Goal: Information Seeking & Learning: Learn about a topic

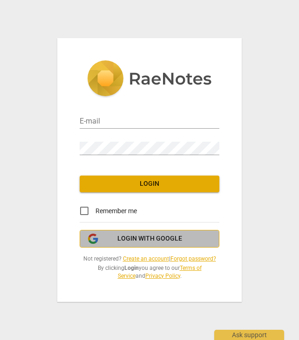
click at [173, 240] on span "Login with Google" at bounding box center [149, 238] width 65 height 9
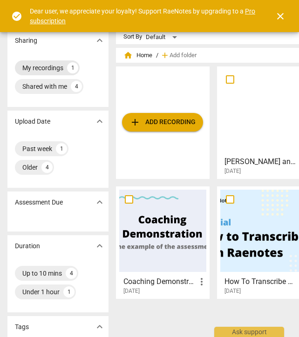
click at [37, 71] on div "My recordings" at bounding box center [42, 67] width 41 height 9
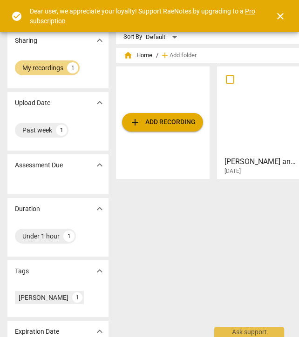
click at [254, 104] on div at bounding box center [263, 111] width 87 height 82
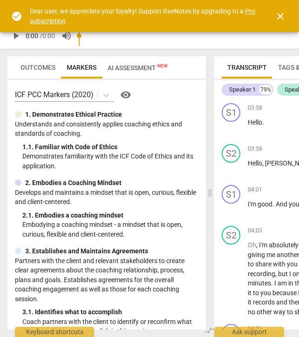
click at [280, 15] on span "close" at bounding box center [279, 16] width 11 height 11
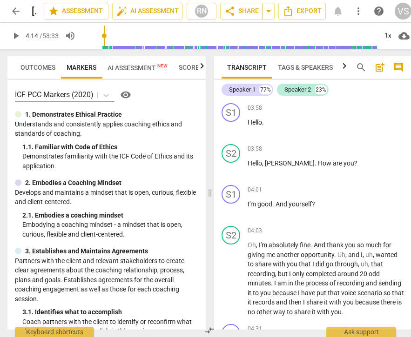
click at [106, 46] on input "range" at bounding box center [229, 36] width 294 height 30
click at [135, 73] on span "AI Assessment New" at bounding box center [137, 67] width 71 height 14
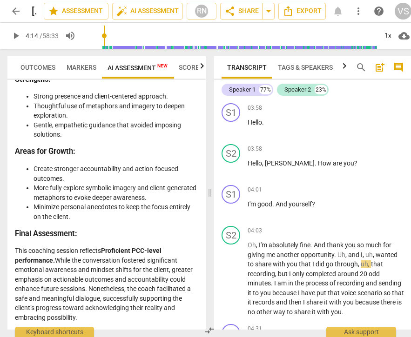
scroll to position [2617, 0]
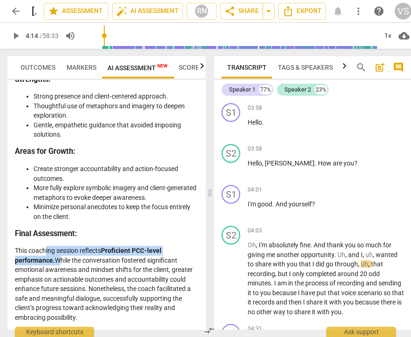
drag, startPoint x: 45, startPoint y: 253, endPoint x: 55, endPoint y: 263, distance: 14.1
click at [55, 263] on p "This coaching session reflects Proficient PCC-level performance. While the conv…" at bounding box center [106, 284] width 183 height 76
drag, startPoint x: 129, startPoint y: 293, endPoint x: 131, endPoint y: 317, distance: 24.8
click at [131, 317] on p "This coaching session reflects Proficient PCC-level performance. While the conv…" at bounding box center [106, 284] width 183 height 76
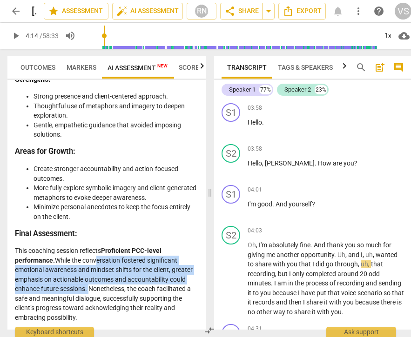
drag, startPoint x: 94, startPoint y: 264, endPoint x: 88, endPoint y: 292, distance: 28.5
click at [88, 292] on p "This coaching session reflects Proficient PCC-level performance. While the conv…" at bounding box center [106, 284] width 183 height 76
click at [193, 69] on span "Scores" at bounding box center [191, 67] width 24 height 7
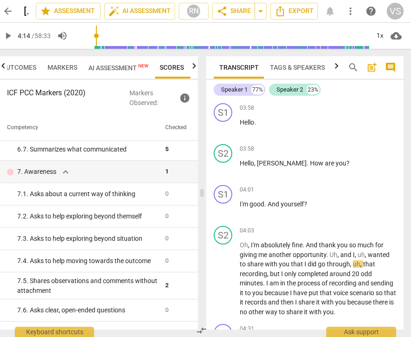
scroll to position [606, 0]
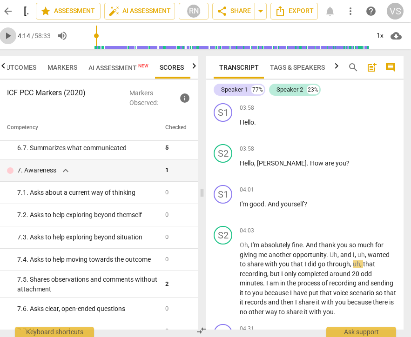
click at [11, 34] on span "play_arrow" at bounding box center [7, 35] width 11 height 11
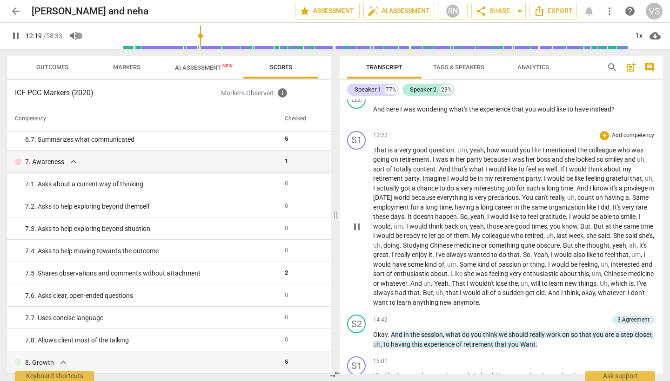
scroll to position [1106, 0]
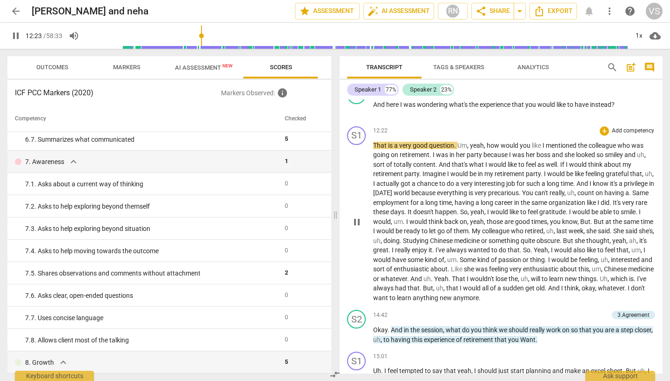
click at [298, 142] on span "That" at bounding box center [380, 145] width 15 height 7
type input "746"
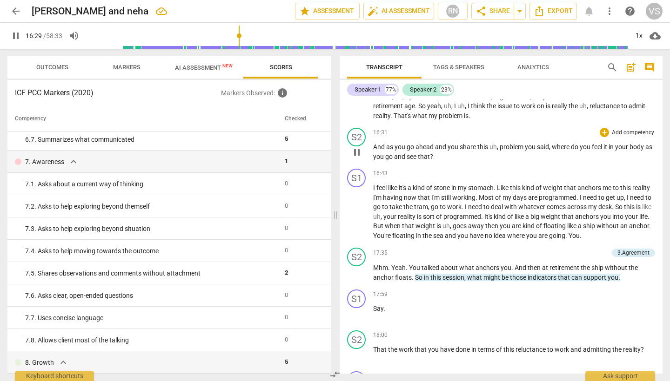
scroll to position [1450, 0]
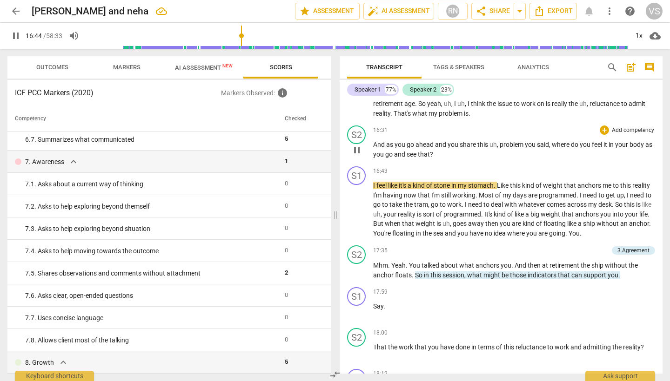
click at [298, 156] on span "see" at bounding box center [411, 154] width 11 height 7
click at [298, 154] on span "see" at bounding box center [411, 154] width 11 height 7
click at [298, 156] on span "see" at bounding box center [411, 154] width 11 height 7
click at [298, 155] on span "see" at bounding box center [411, 154] width 11 height 7
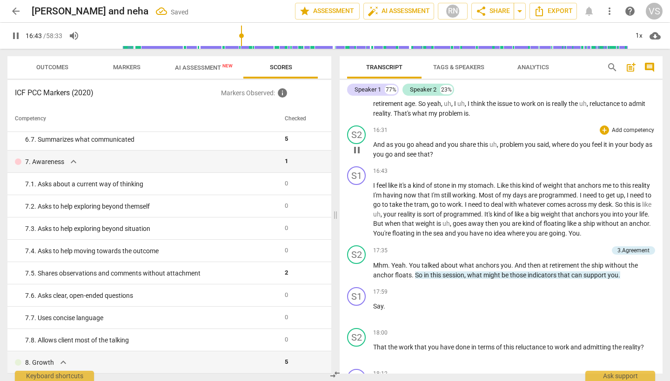
type input "1003"
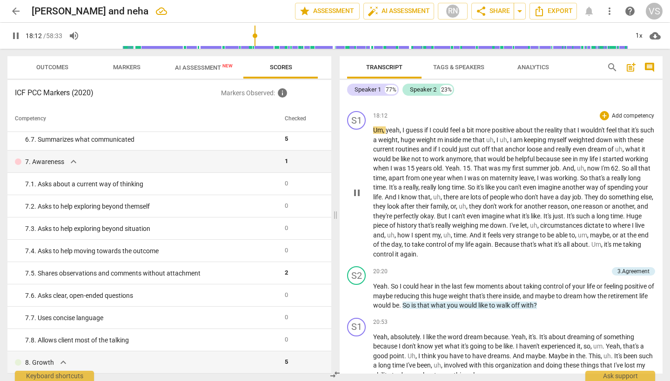
scroll to position [1712, 0]
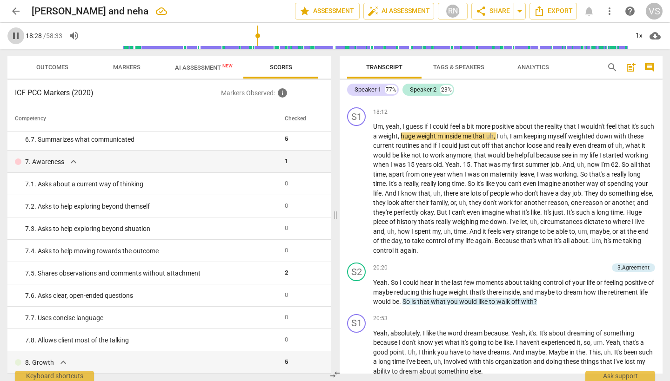
click at [16, 37] on span "pause" at bounding box center [15, 35] width 11 height 11
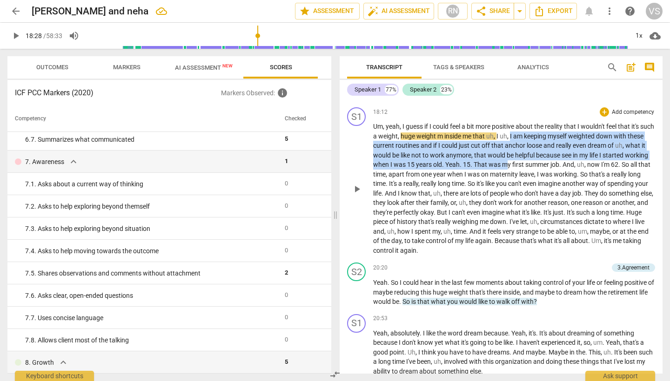
drag, startPoint x: 527, startPoint y: 134, endPoint x: 531, endPoint y: 163, distance: 28.6
click at [298, 163] on p "Um , yeah , I guess if I could feel a bit more positive about the reality that …" at bounding box center [514, 188] width 282 height 133
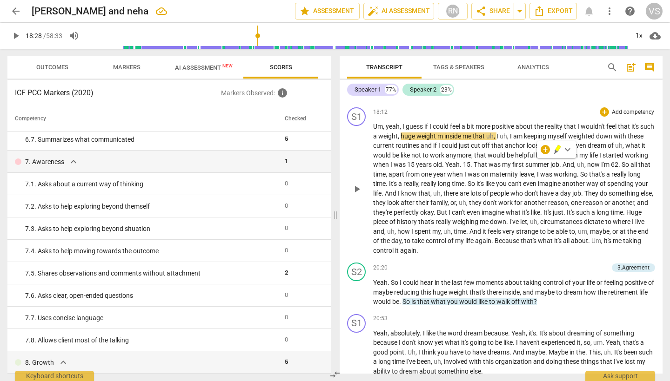
click at [298, 104] on div "S1 play_arrow pause 18:12 + Add competency keyboard_arrow_right Um , yeah , I g…" at bounding box center [501, 181] width 323 height 155
click at [17, 37] on span "play_arrow" at bounding box center [15, 35] width 11 height 11
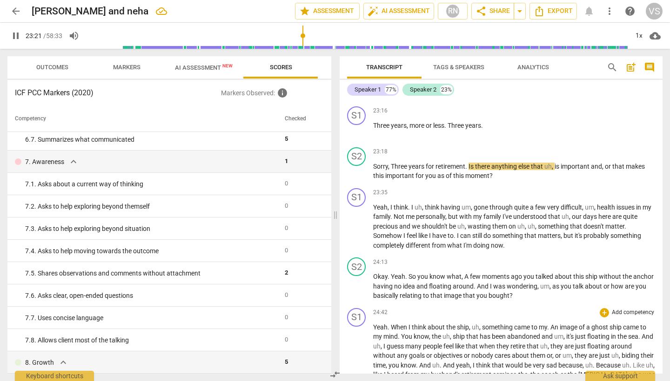
scroll to position [2230, 0]
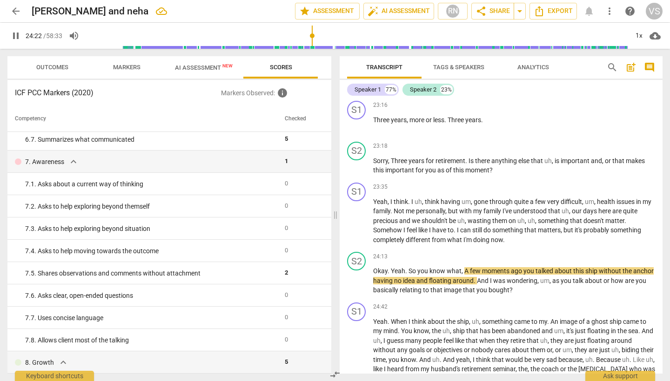
click at [16, 36] on span "pause" at bounding box center [15, 35] width 11 height 11
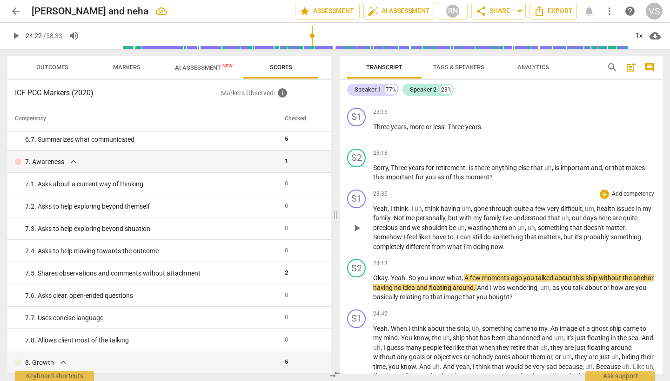
scroll to position [2225, 0]
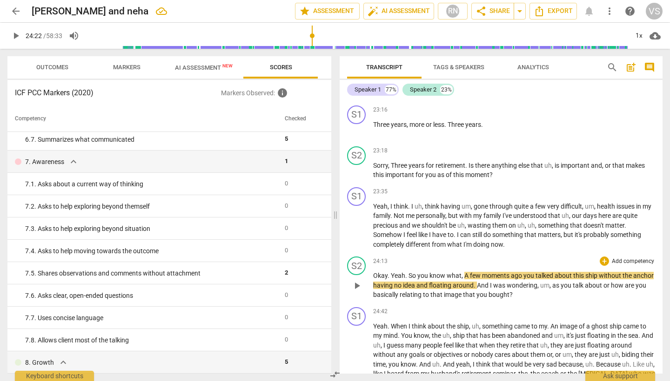
click at [298, 286] on p "Okay . Yeah . So you know what , A few moments ago you talked about this ship w…" at bounding box center [514, 285] width 282 height 29
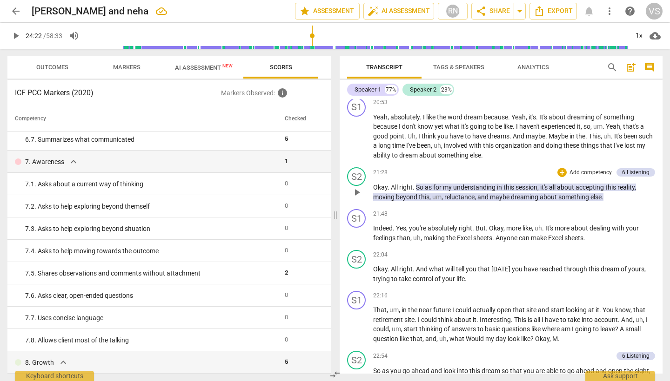
scroll to position [1928, 0]
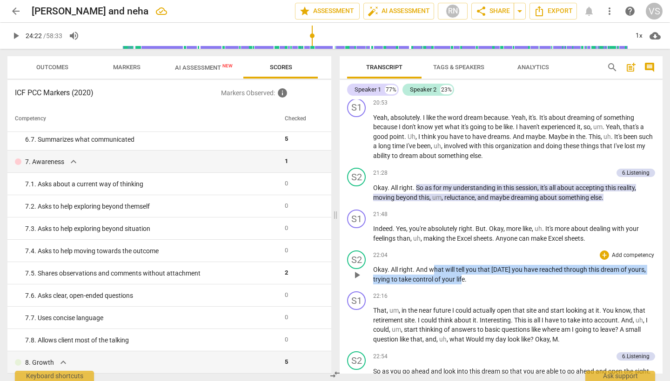
drag, startPoint x: 435, startPoint y: 260, endPoint x: 462, endPoint y: 269, distance: 28.5
click at [298, 269] on p "Okay . All right . And what will tell you that [DATE] you have reached through …" at bounding box center [514, 274] width 282 height 19
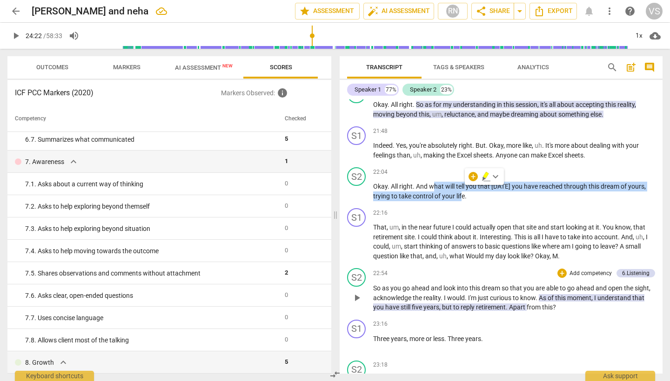
scroll to position [2011, 0]
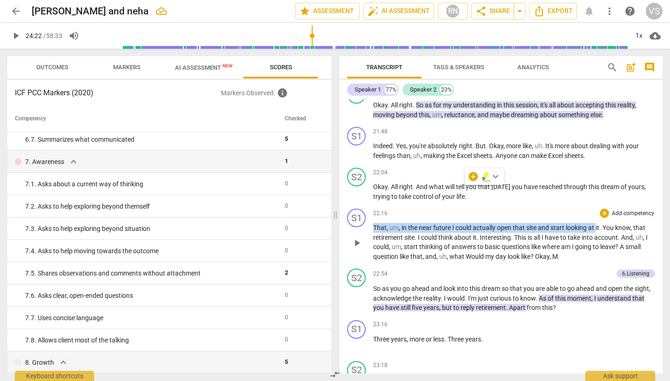
drag, startPoint x: 374, startPoint y: 219, endPoint x: 596, endPoint y: 220, distance: 221.9
click at [298, 223] on p "That , um , in the near future I could actually open that site and start lookin…" at bounding box center [514, 242] width 282 height 38
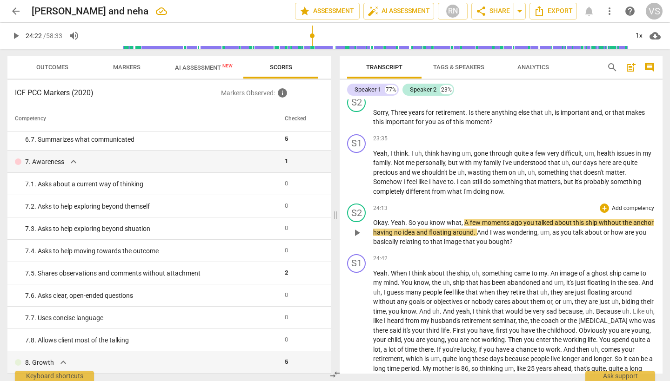
scroll to position [2283, 0]
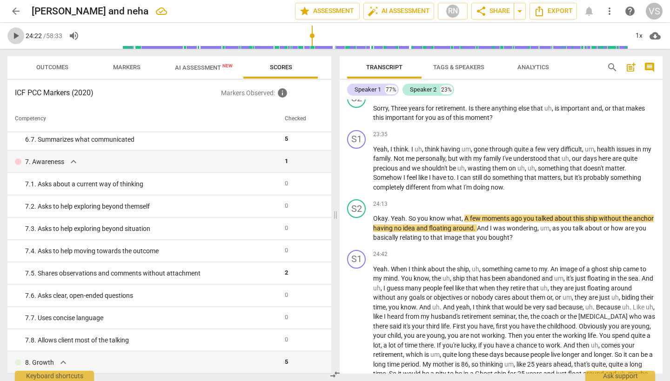
click at [18, 40] on span "play_arrow" at bounding box center [15, 35] width 11 height 11
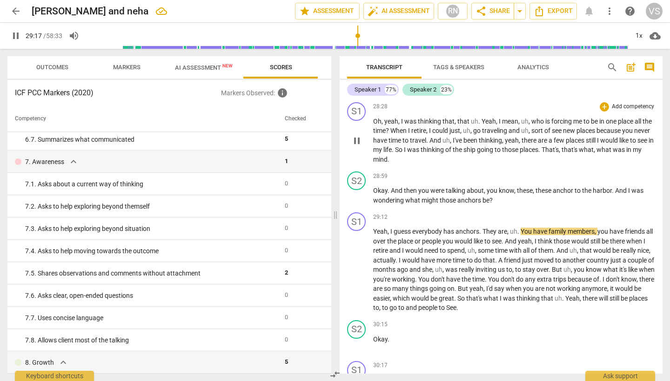
scroll to position [2933, 0]
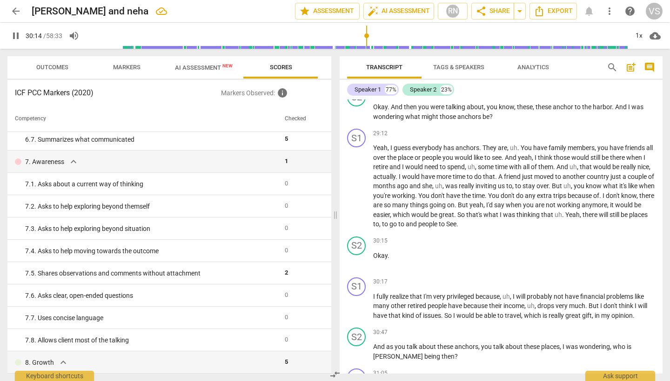
click at [16, 36] on span "pause" at bounding box center [15, 35] width 11 height 11
click at [16, 37] on span "play_arrow" at bounding box center [15, 35] width 11 height 11
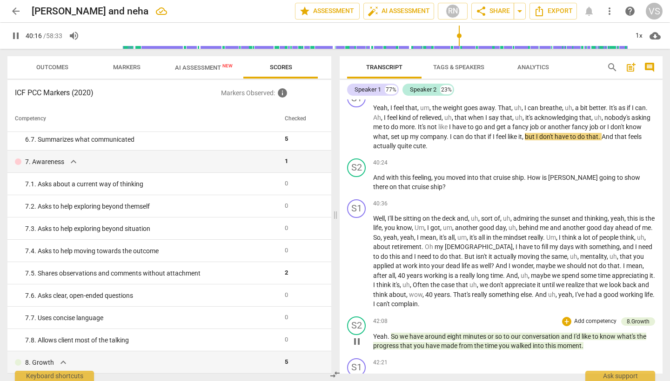
scroll to position [4126, 0]
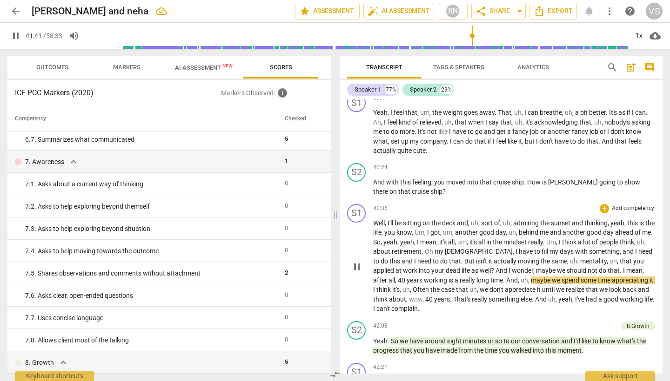
drag, startPoint x: 615, startPoint y: 289, endPoint x: 505, endPoint y: 273, distance: 111.9
click at [298, 321] on div "+ Add competency 8.Growth" at bounding box center [608, 326] width 93 height 10
click at [16, 36] on span "pause" at bounding box center [15, 35] width 11 height 11
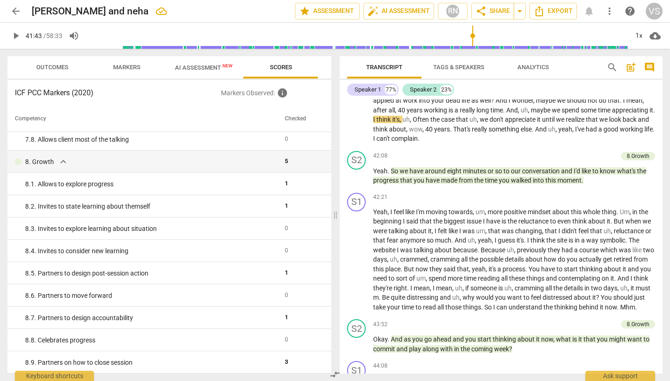
scroll to position [0, 0]
click at [125, 65] on span "Markers" at bounding box center [126, 67] width 27 height 7
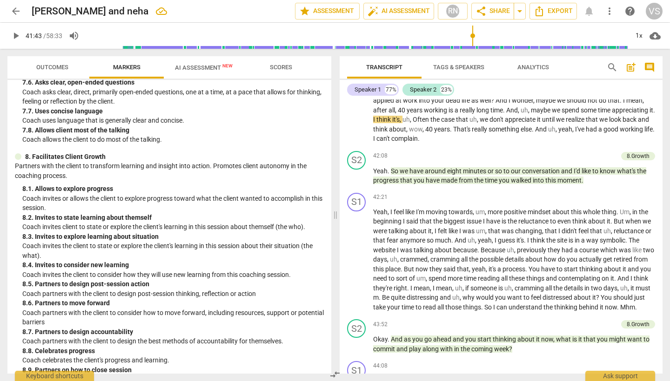
scroll to position [941, 0]
click at [46, 73] on button "Outcomes" at bounding box center [52, 67] width 74 height 22
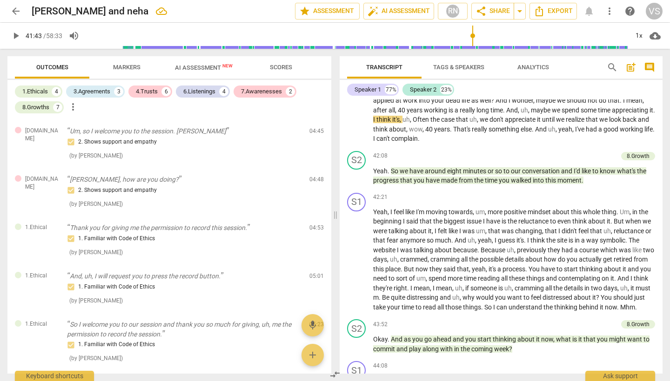
click at [46, 73] on button "Outcomes" at bounding box center [52, 67] width 74 height 22
click at [280, 72] on span "Scores" at bounding box center [281, 67] width 45 height 13
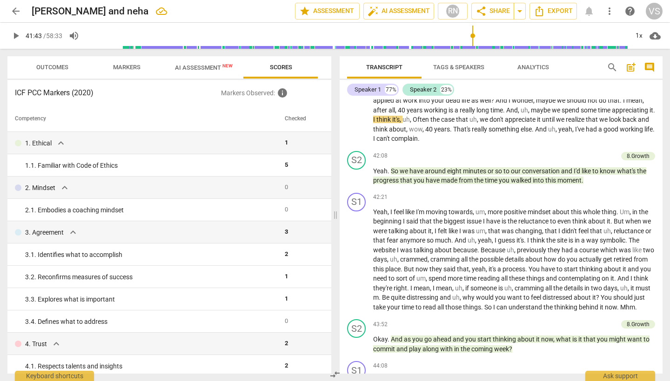
click at [208, 60] on span "AI Assessment New" at bounding box center [204, 67] width 80 height 14
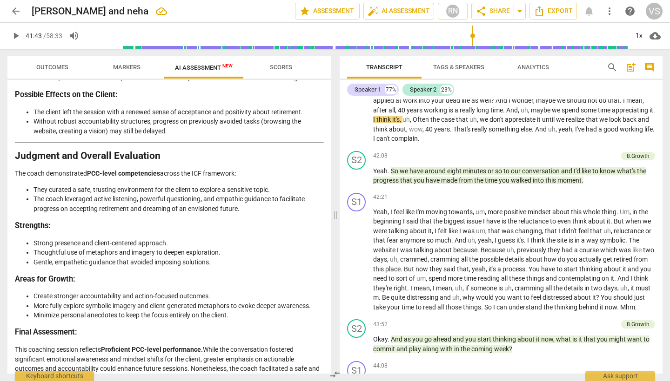
scroll to position [0, 0]
drag, startPoint x: 105, startPoint y: 324, endPoint x: 200, endPoint y: 330, distance: 95.0
click at [200, 337] on p "This coaching session reflects Proficient PCC-level performance. While the conv…" at bounding box center [169, 369] width 309 height 48
click at [80, 275] on h3 "Areas for Growth:" at bounding box center [169, 280] width 309 height 10
drag, startPoint x: 80, startPoint y: 253, endPoint x: 0, endPoint y: 251, distance: 79.6
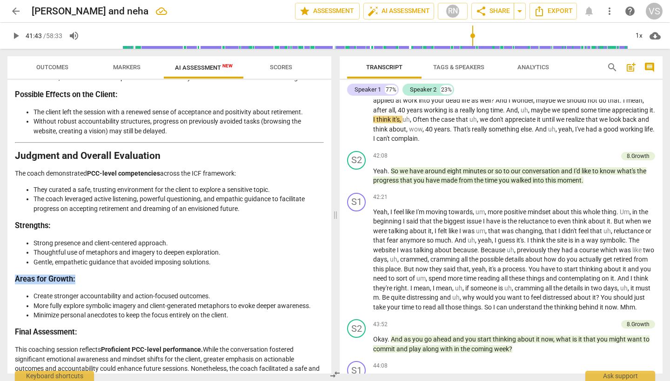
click at [0, 251] on div "Outcomes Markers AI Assessment New Scores Disclaimer: AI can make mistakes. Con…" at bounding box center [167, 215] width 335 height 333
click at [153, 170] on strong "PCC-level competencies" at bounding box center [123, 173] width 73 height 7
click at [17, 39] on span "play_arrow" at bounding box center [15, 35] width 11 height 11
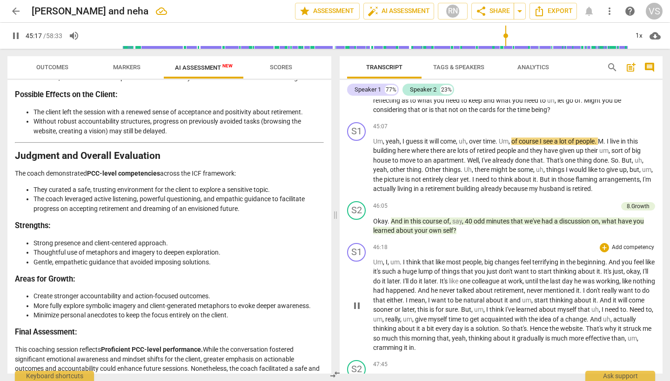
scroll to position [4653, 0]
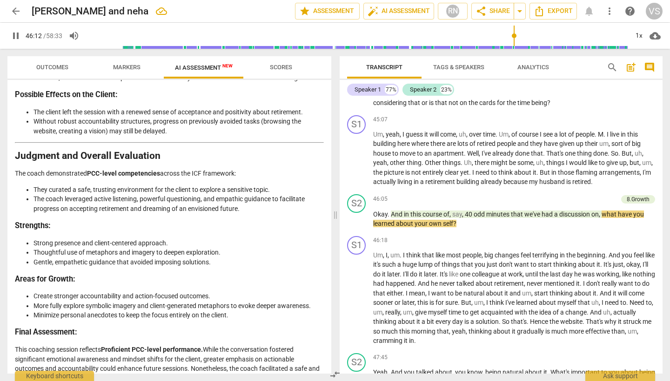
click at [16, 35] on span "pause" at bounding box center [15, 35] width 11 height 11
click at [17, 36] on span "pause" at bounding box center [15, 35] width 11 height 11
click at [14, 36] on span "pause" at bounding box center [15, 35] width 11 height 11
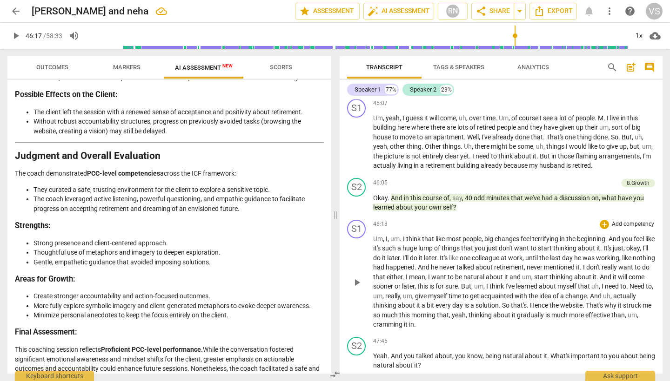
scroll to position [4672, 0]
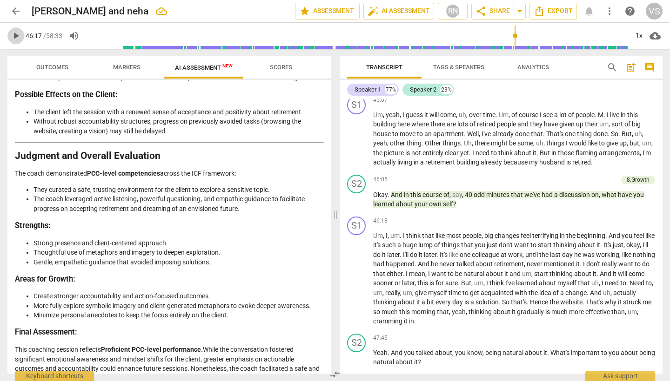
click at [19, 37] on span "play_arrow" at bounding box center [15, 35] width 11 height 11
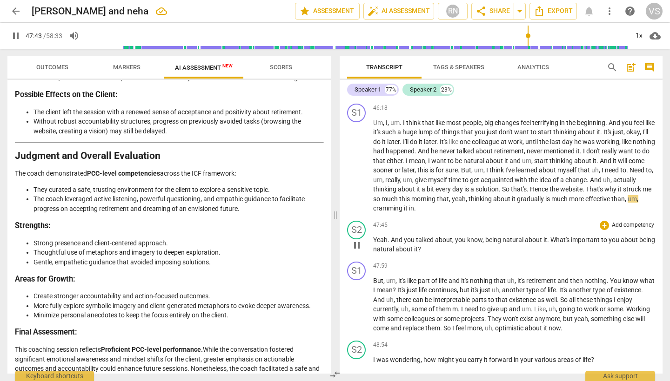
scroll to position [4874, 0]
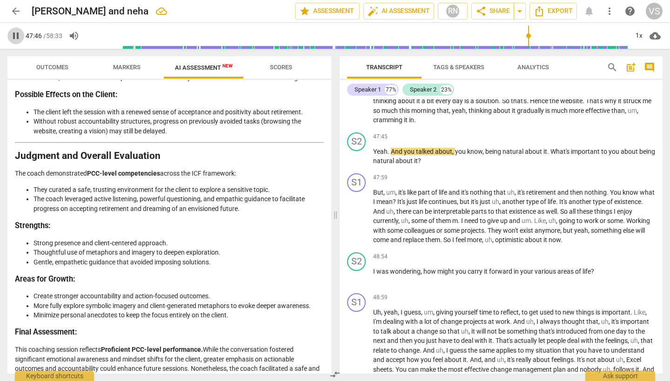
click at [15, 37] on span "pause" at bounding box center [15, 35] width 11 height 11
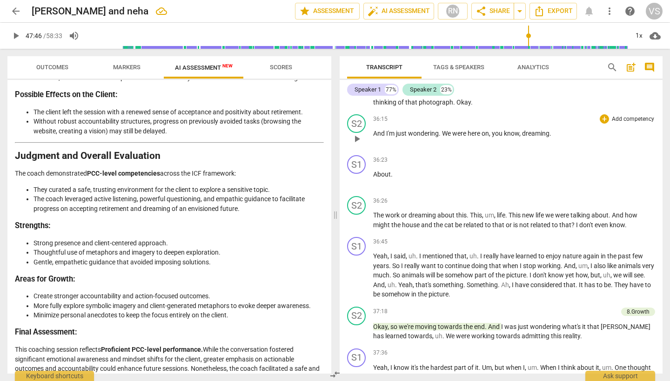
scroll to position [3708, 0]
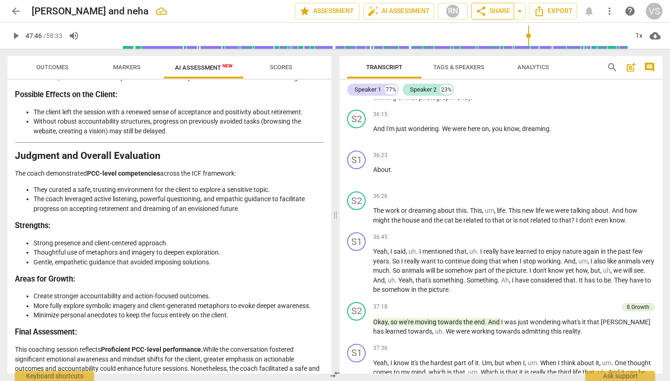
type input "2866"
